Goal: Transaction & Acquisition: Book appointment/travel/reservation

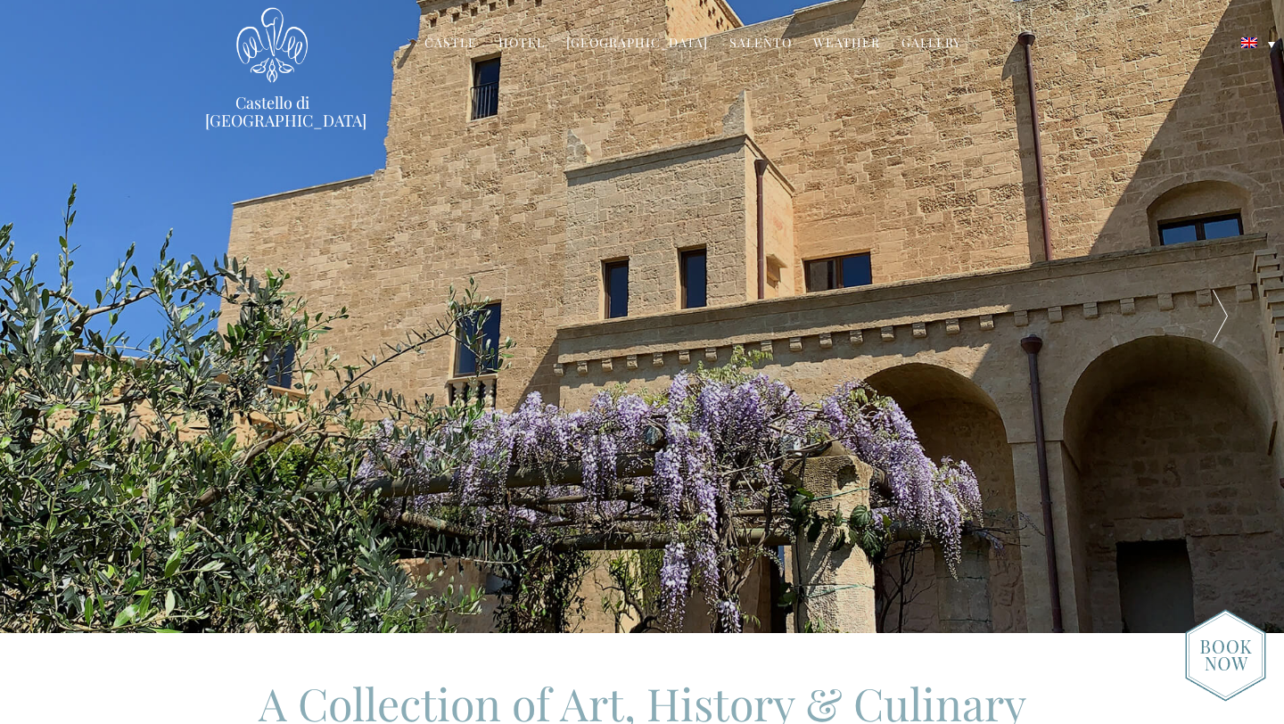
click at [526, 41] on link "Hotel" at bounding box center [521, 44] width 46 height 21
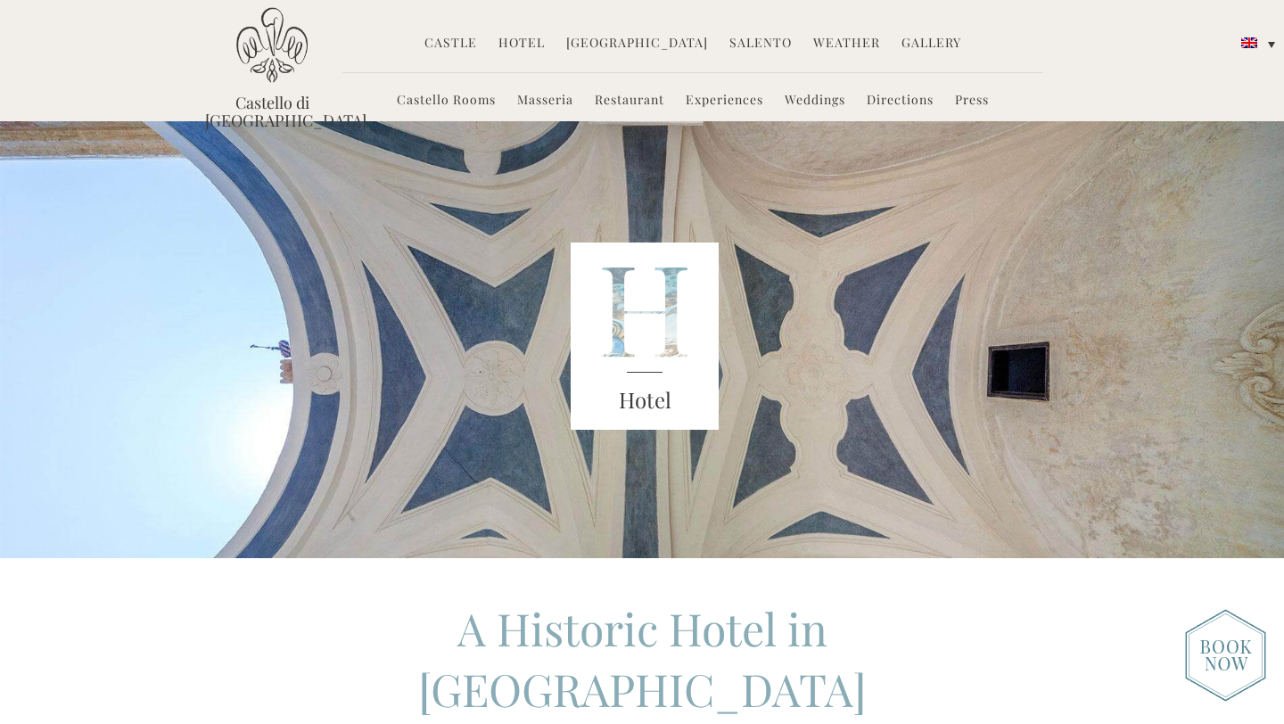
click at [448, 101] on link "Castello Rooms" at bounding box center [446, 101] width 99 height 21
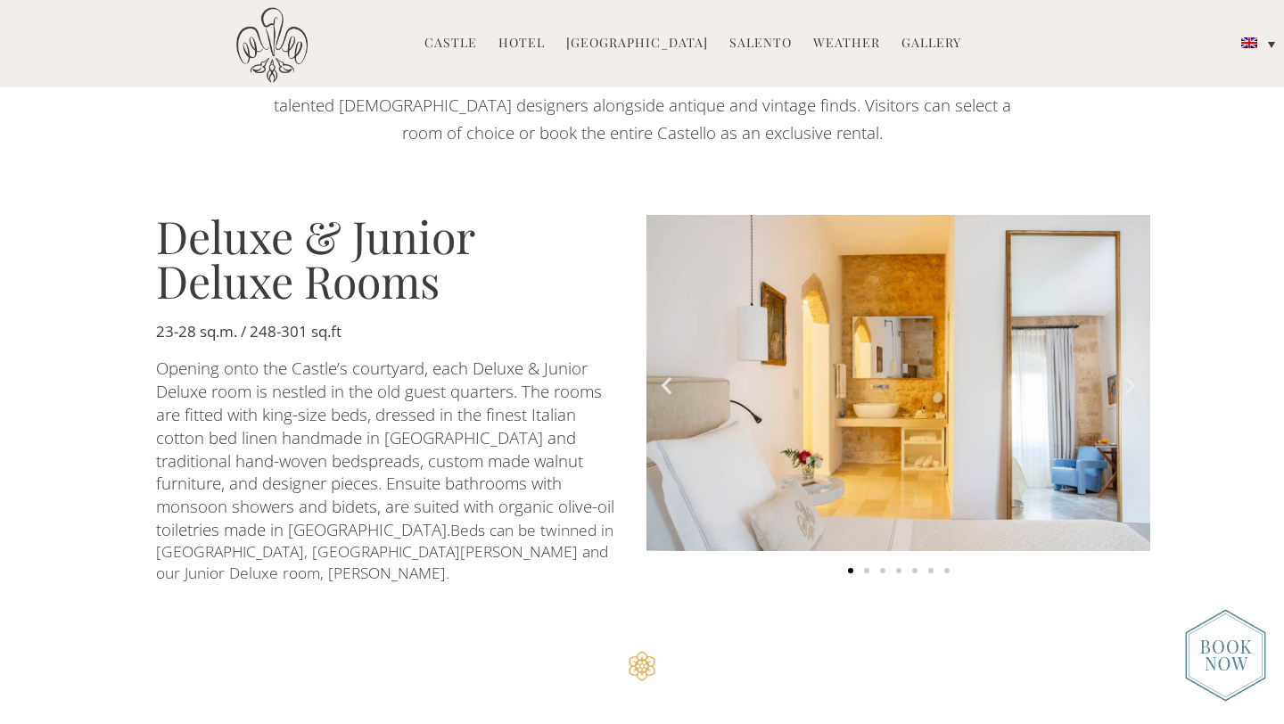
scroll to position [981, 0]
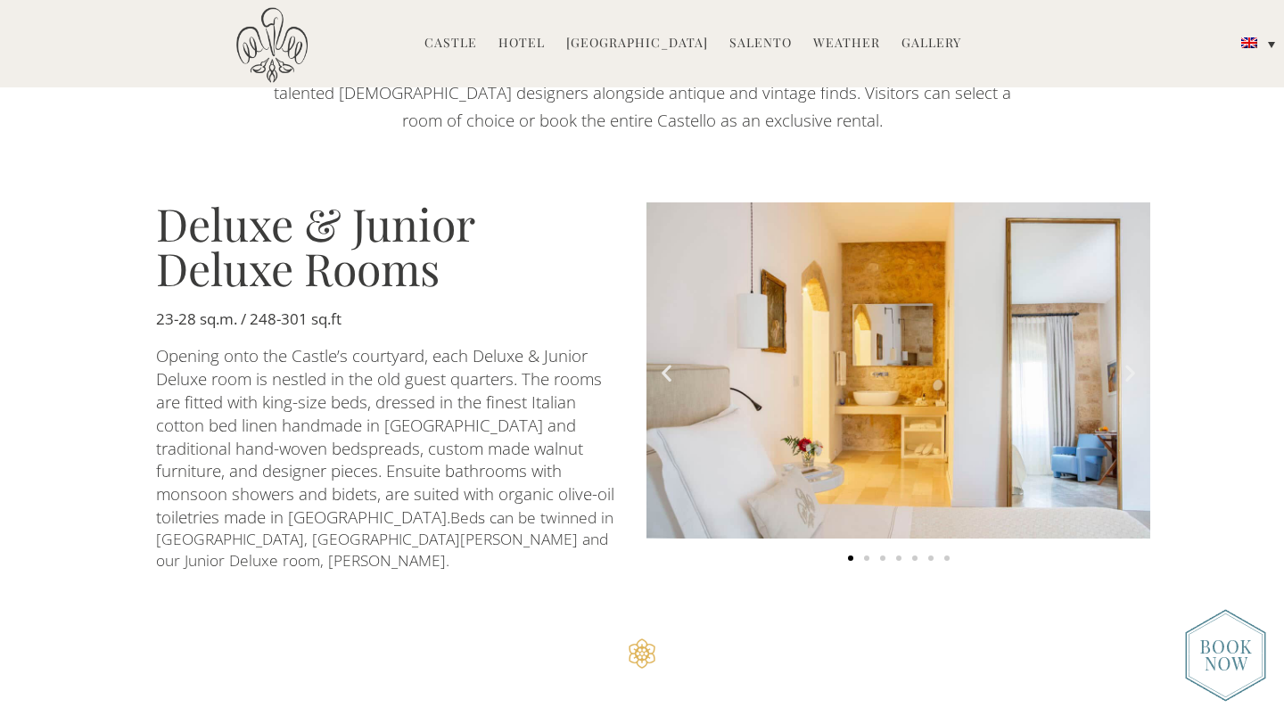
click at [1129, 367] on icon "Next slide" at bounding box center [1130, 373] width 22 height 22
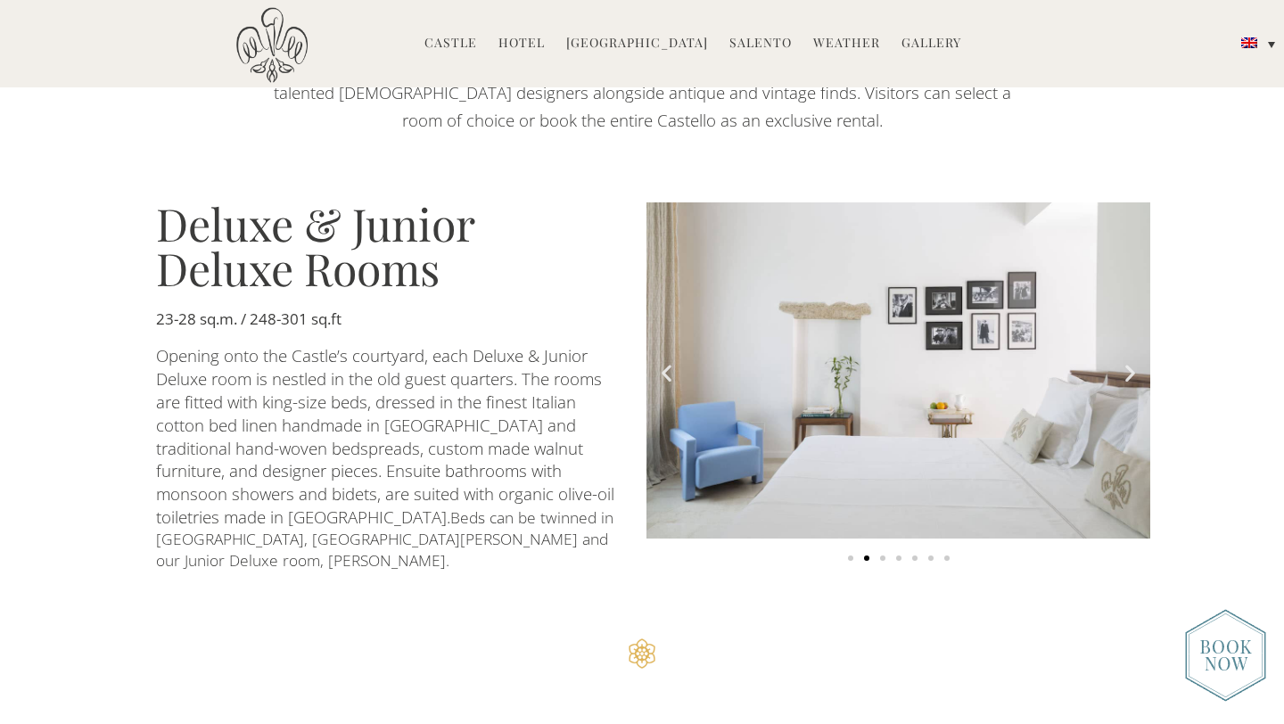
click at [1129, 366] on icon "Next slide" at bounding box center [1130, 373] width 22 height 22
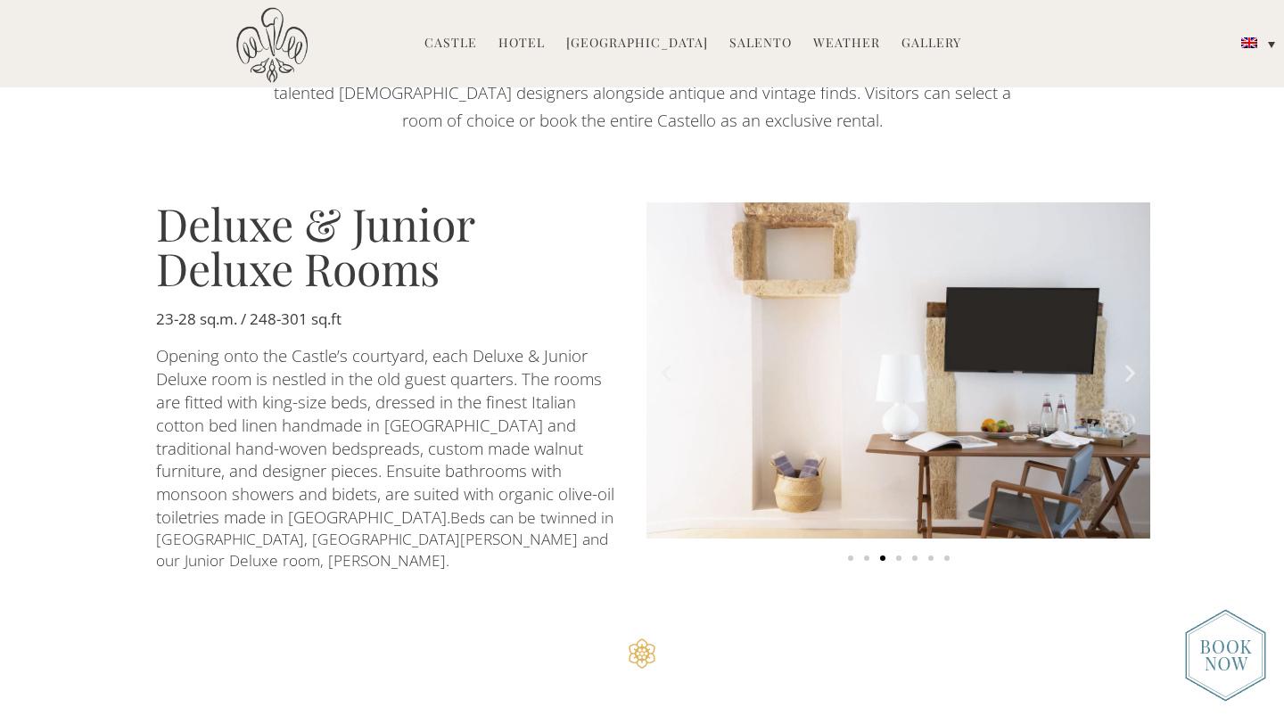
click at [1128, 365] on icon "Next slide" at bounding box center [1130, 373] width 22 height 22
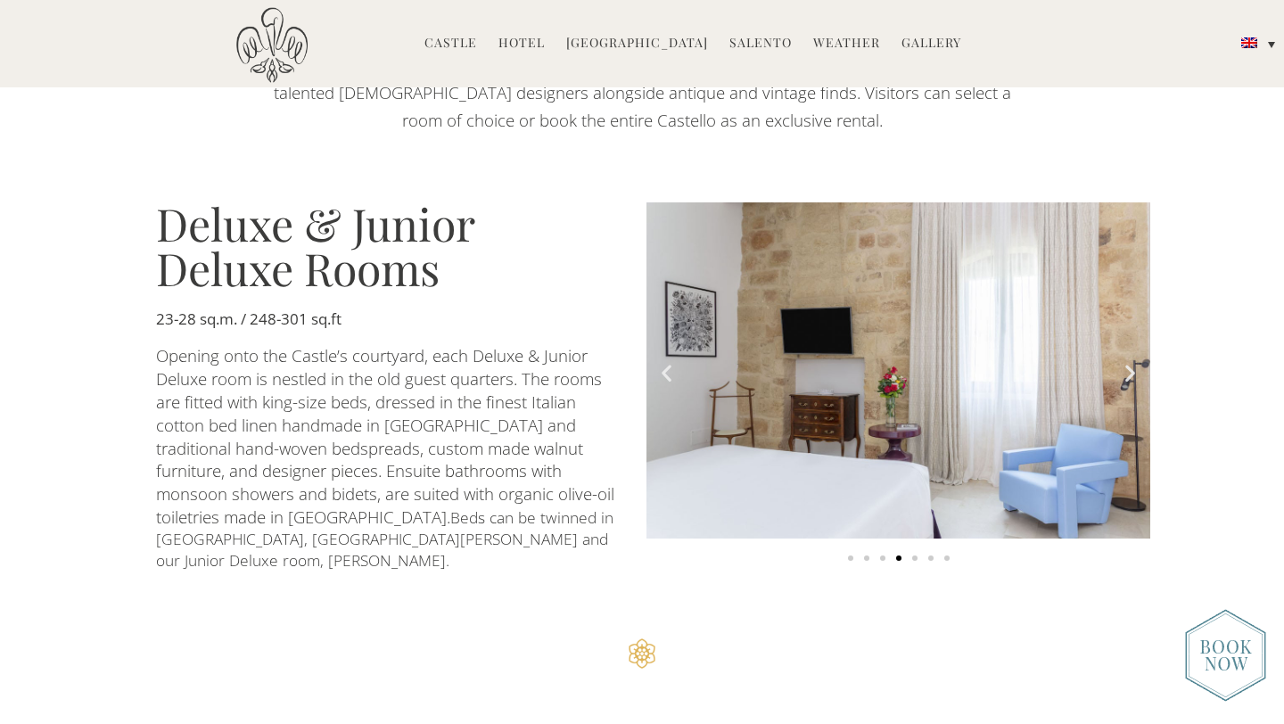
click at [1128, 365] on icon "Next slide" at bounding box center [1130, 373] width 22 height 22
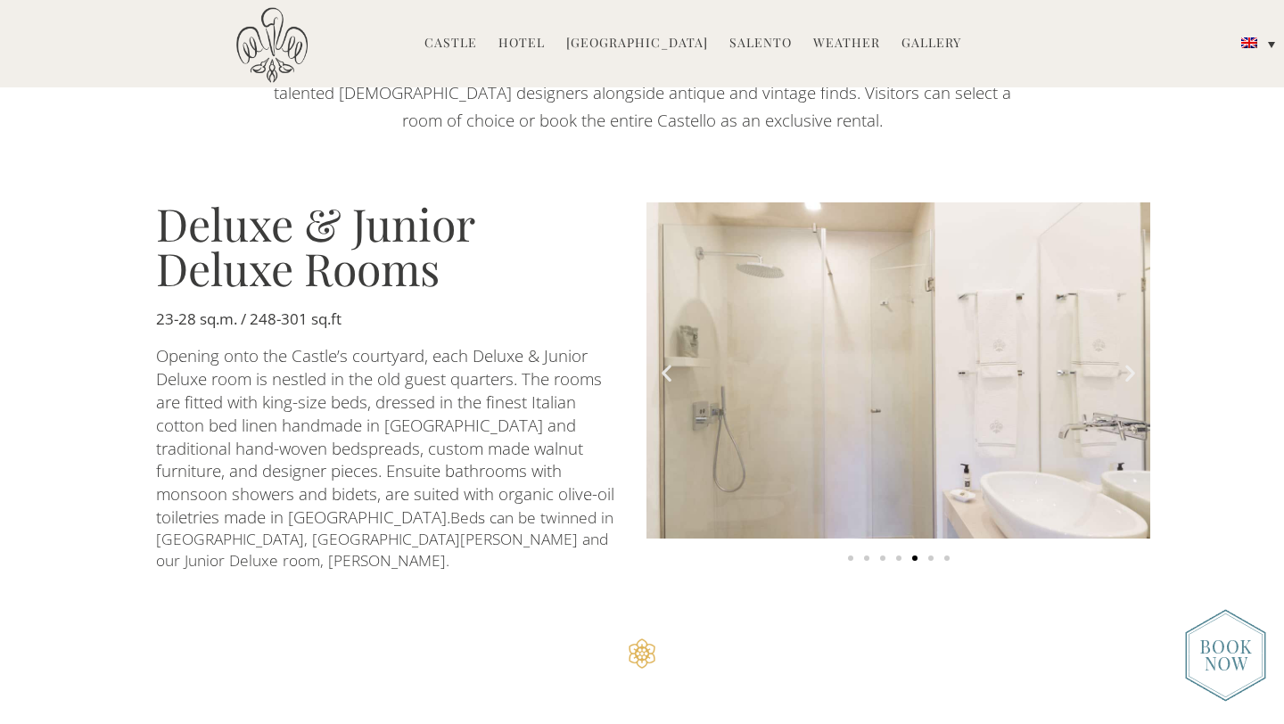
click at [1128, 365] on icon "Next slide" at bounding box center [1130, 373] width 22 height 22
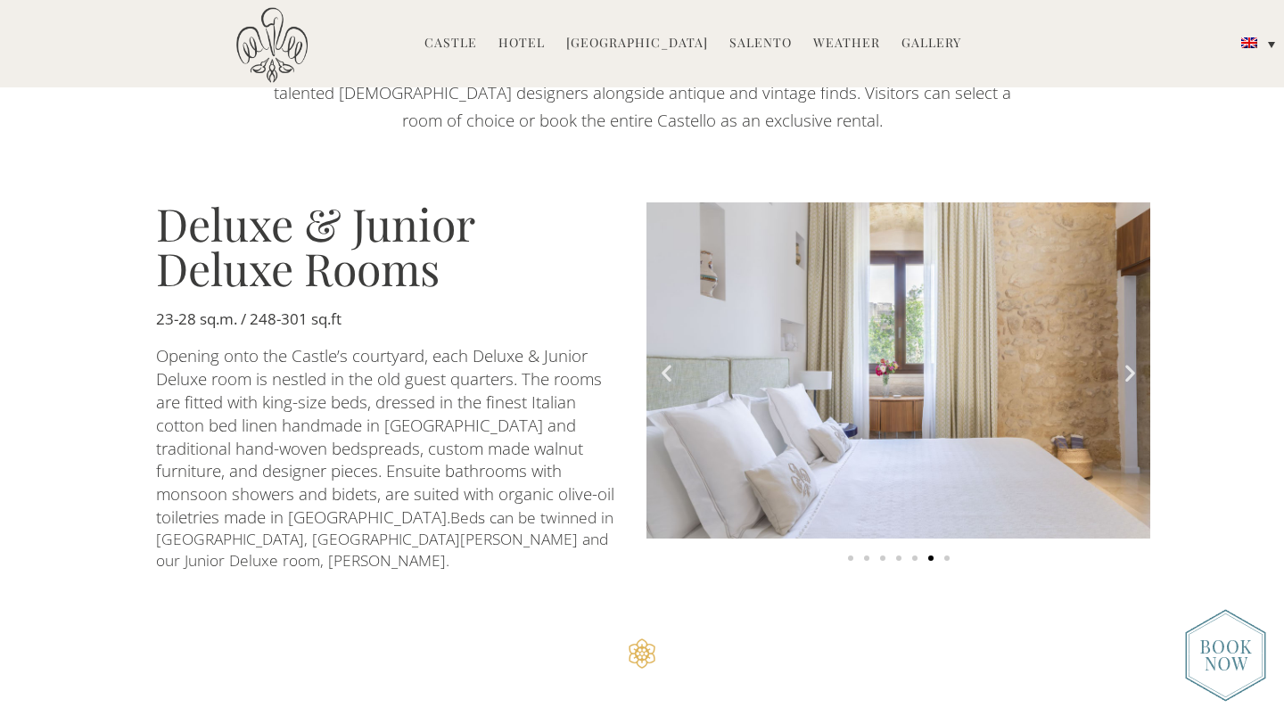
click at [1128, 365] on icon "Next slide" at bounding box center [1130, 373] width 22 height 22
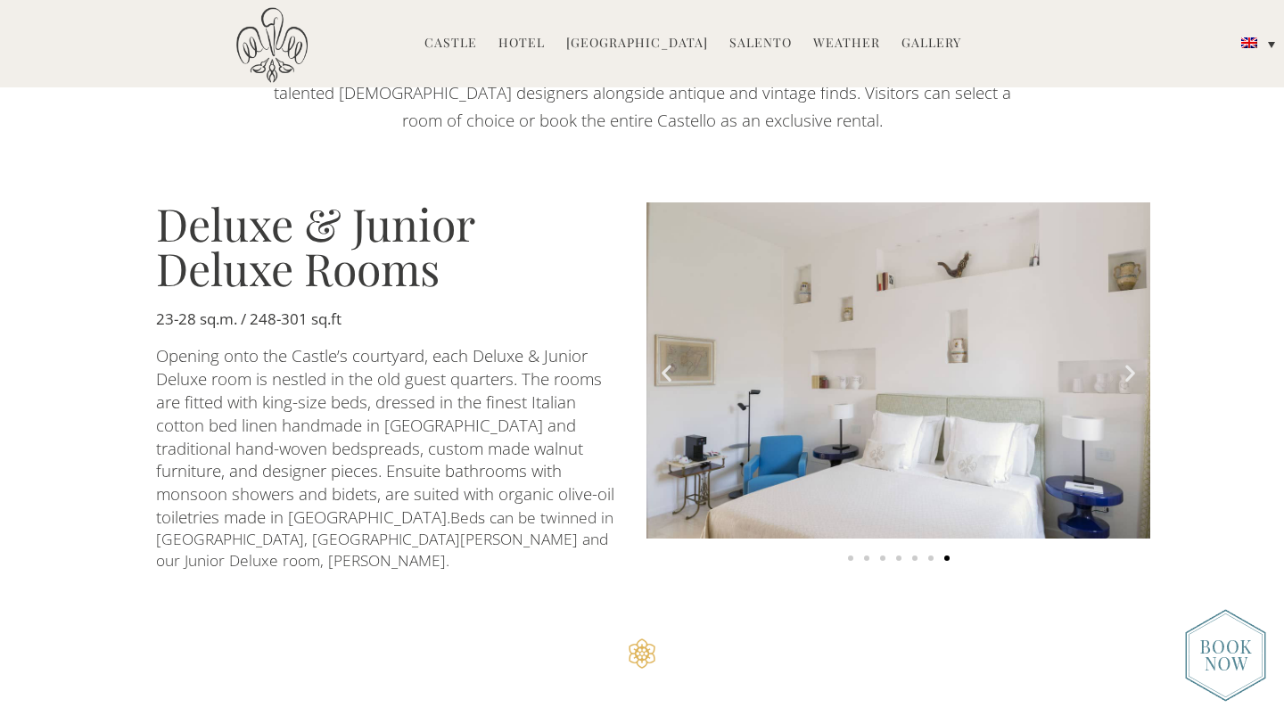
click at [1129, 365] on icon "Next slide" at bounding box center [1130, 373] width 22 height 22
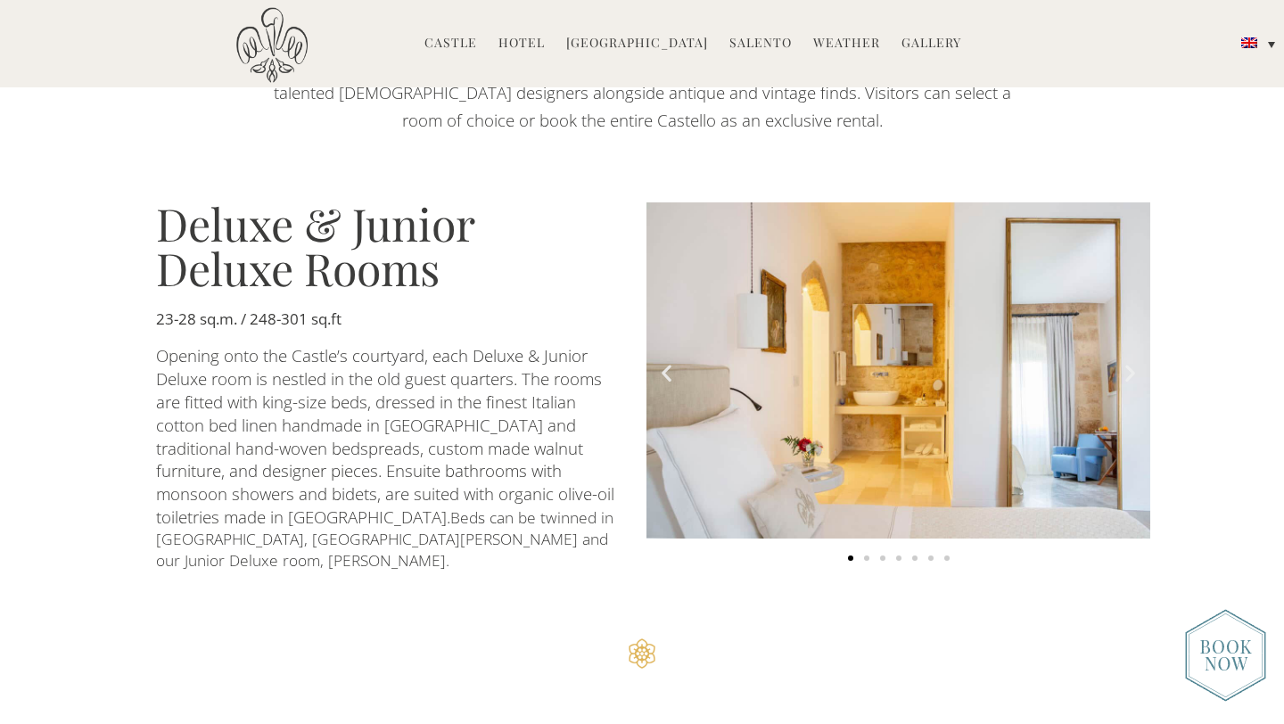
click at [1128, 365] on icon "Next slide" at bounding box center [1130, 373] width 22 height 22
